Goal: Task Accomplishment & Management: Use online tool/utility

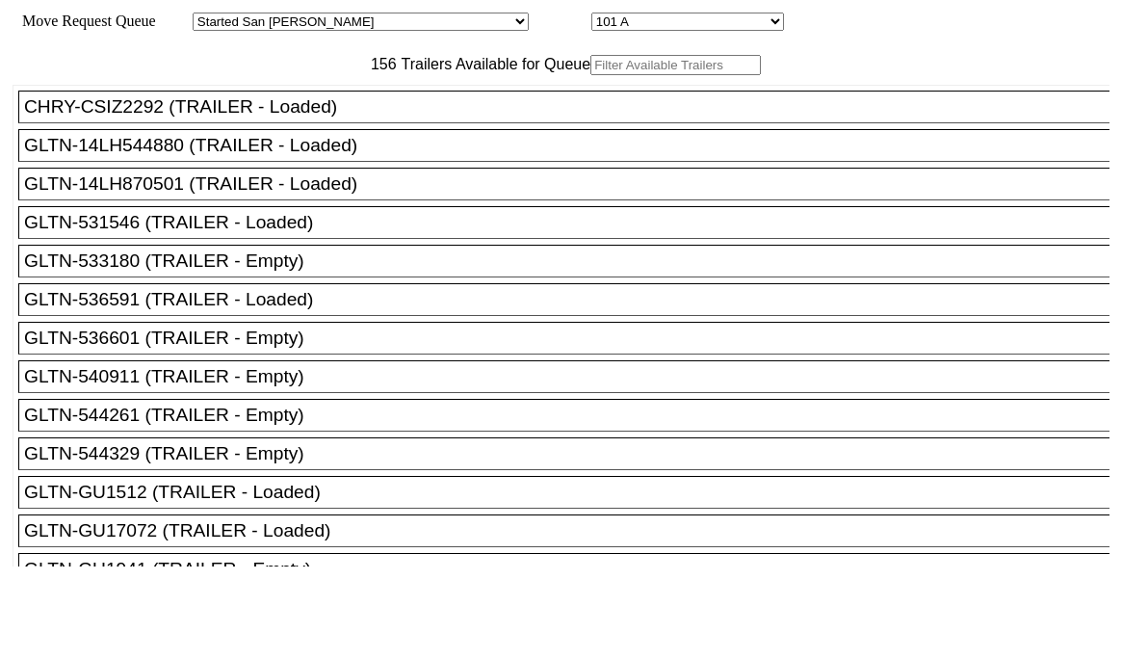
click at [591, 75] on input "text" at bounding box center [676, 65] width 171 height 20
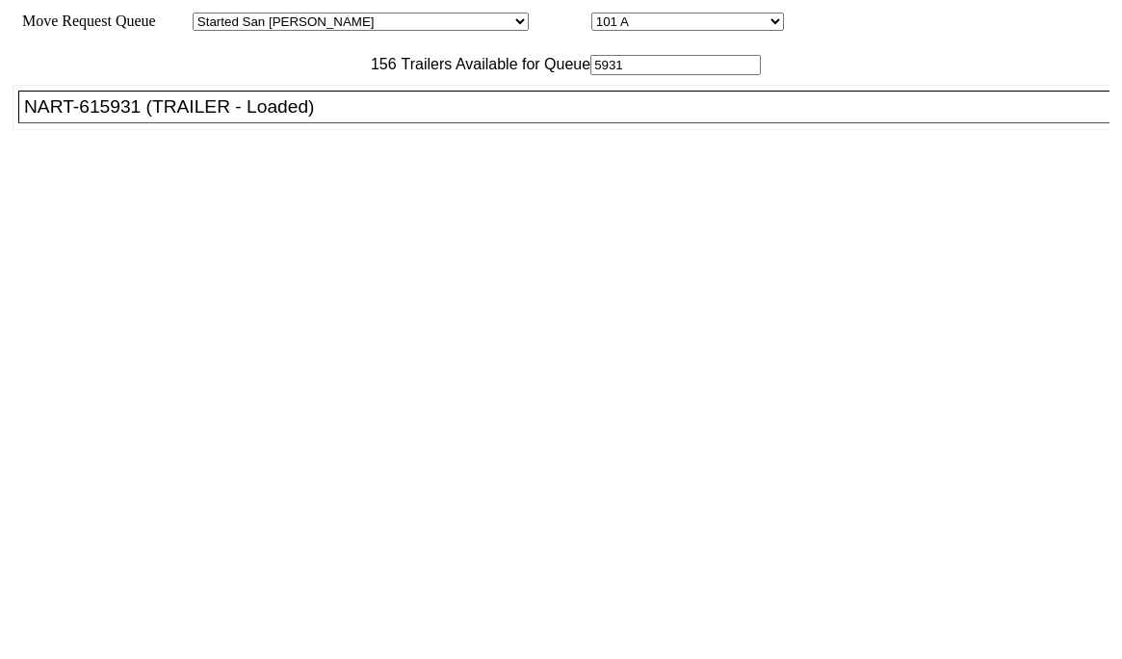
type input "5931"
click at [377, 118] on div "NART-615931 (TRAILER - Loaded)" at bounding box center [572, 106] width 1097 height 21
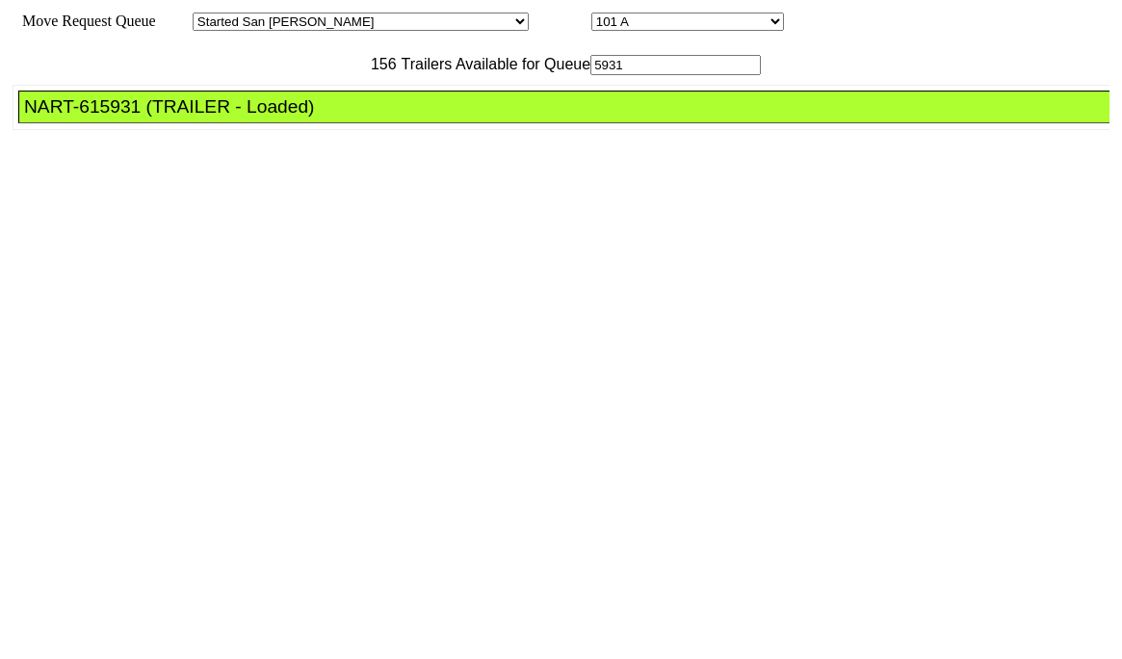
click at [382, 22] on select "Started [GEOGRAPHIC_DATA][PERSON_NAME][PERSON_NAME] [GEOGRAPHIC_DATA][PERSON_NA…" at bounding box center [361, 22] width 336 height 18
select select "536"
click at [209, 15] on select "Started [GEOGRAPHIC_DATA][PERSON_NAME][PERSON_NAME] [GEOGRAPHIC_DATA][PERSON_NA…" at bounding box center [361, 22] width 336 height 18
click at [587, 27] on div at bounding box center [561, 329] width 1122 height 659
click at [592, 27] on select "48 49 50 51 52 53 54 55 56 57 58 59 60 61 62 63 64 65 66 67 68 69 70 71 72" at bounding box center [688, 22] width 193 height 18
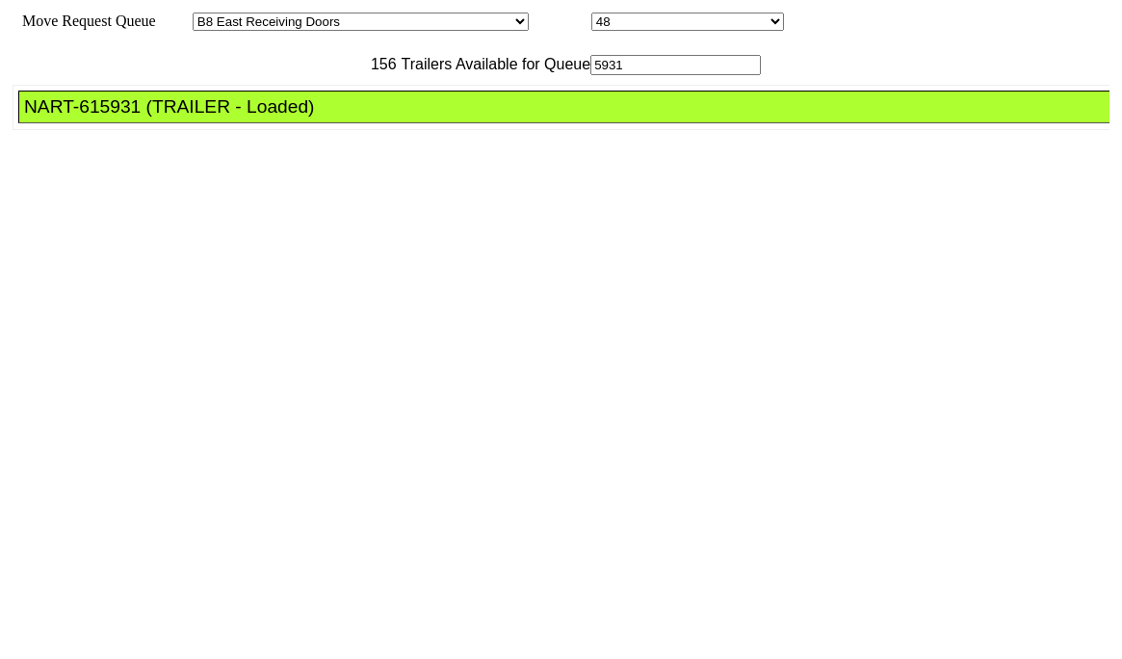
select select "8239"
click at [592, 15] on select "48 49 50 51 52 53 54 55 56 57 58 59 60 61 62 63 64 65 66 67 68 69 70 71 72" at bounding box center [688, 22] width 193 height 18
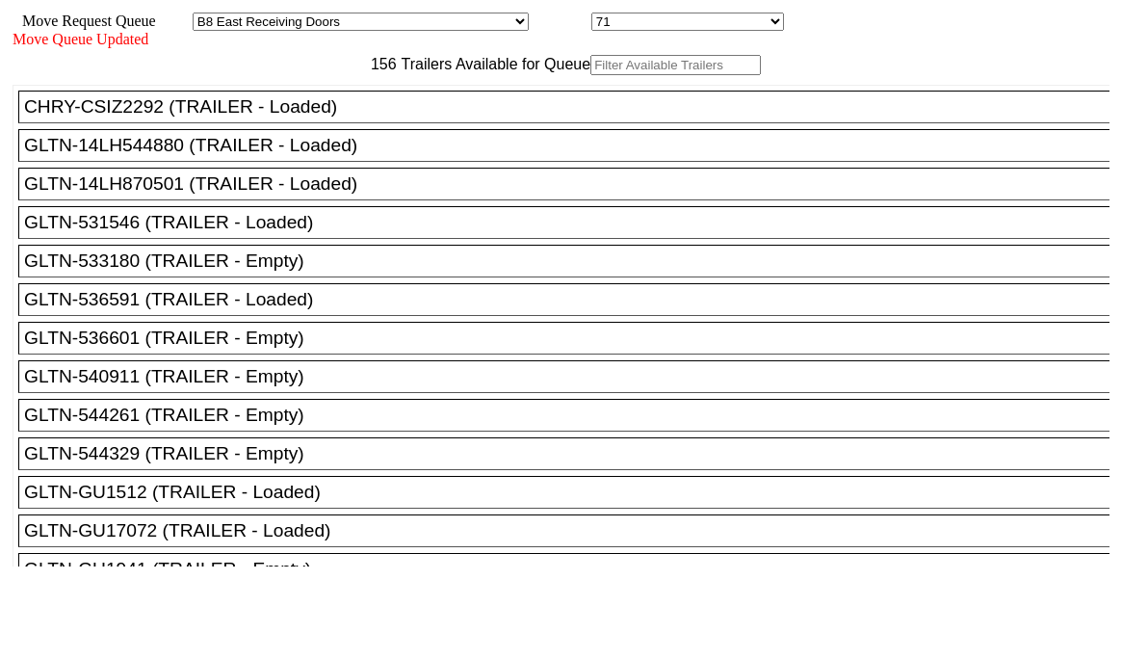
click at [591, 75] on input "text" at bounding box center [676, 65] width 171 height 20
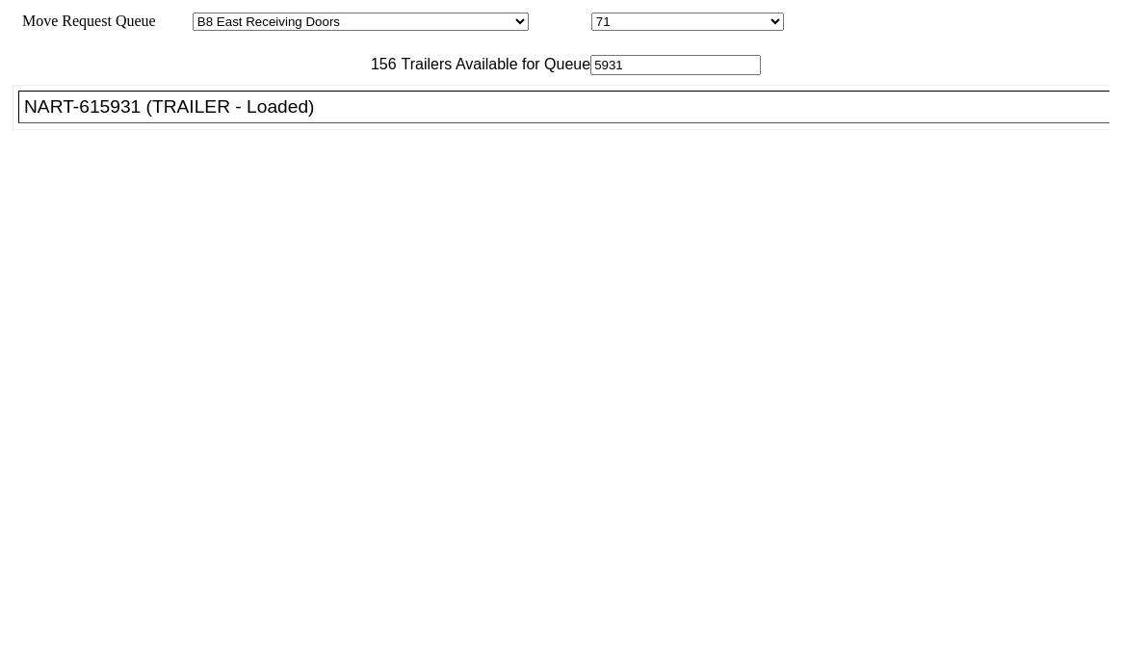
type input "5931"
click at [367, 118] on div "NART-615931 (TRAILER - Loaded)" at bounding box center [572, 106] width 1097 height 21
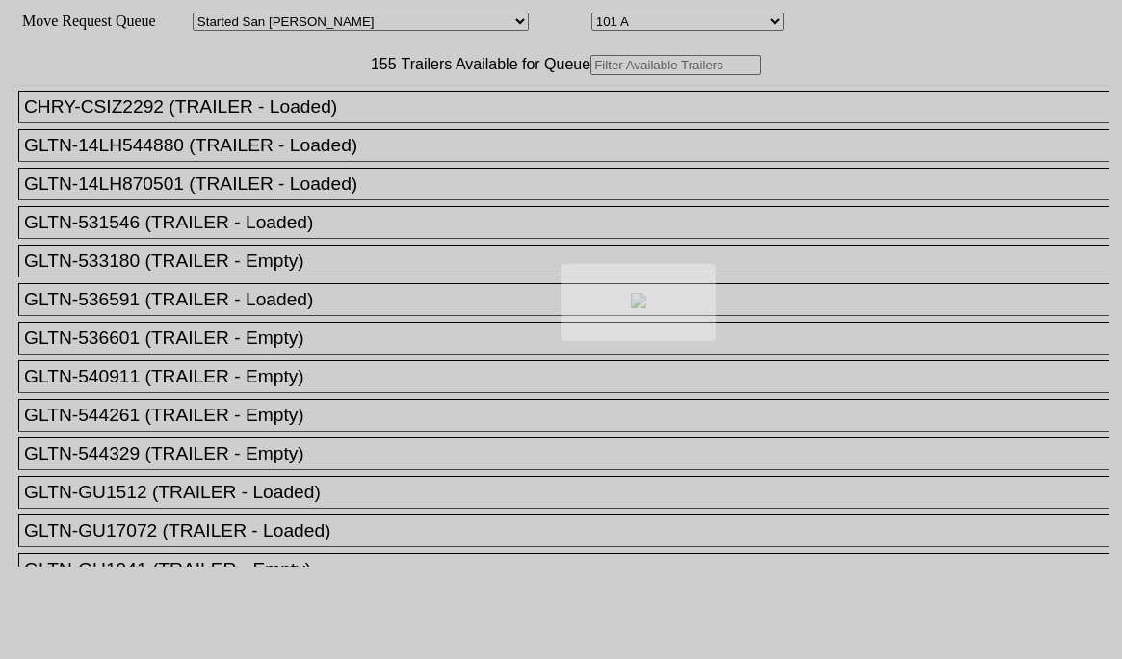
click at [973, 643] on div at bounding box center [561, 329] width 1122 height 659
